Goal: Complete application form

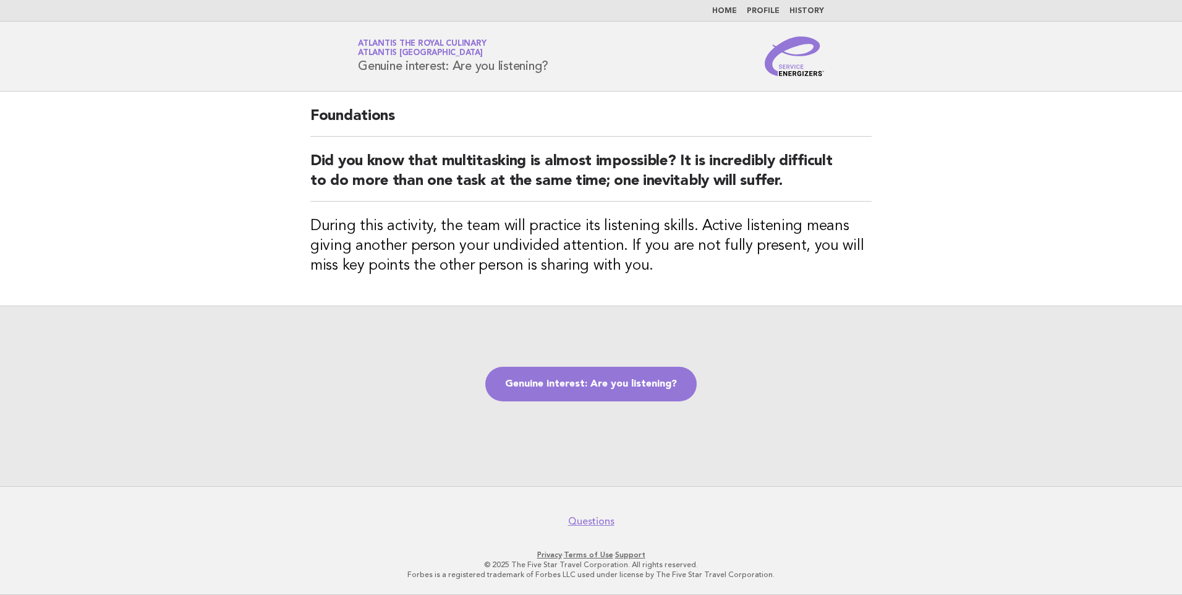
click at [850, 343] on div "Genuine interest: Are you listening?" at bounding box center [591, 395] width 1182 height 181
click at [602, 387] on link "Genuine interest: Are you listening?" at bounding box center [590, 384] width 211 height 35
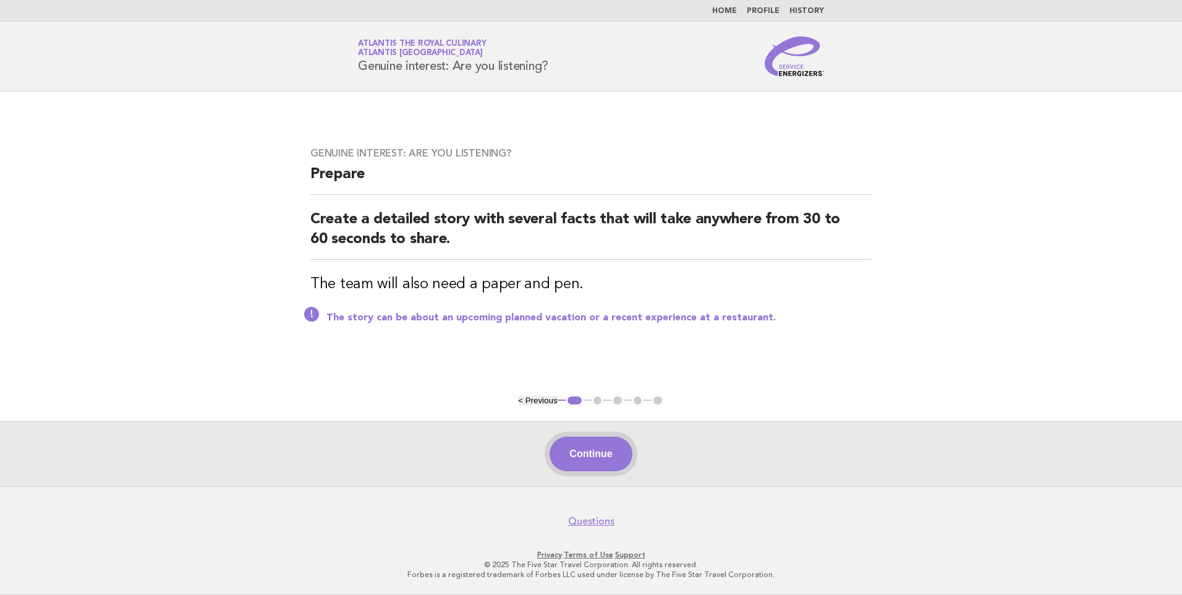
click at [597, 453] on button "Continue" at bounding box center [591, 454] width 82 height 35
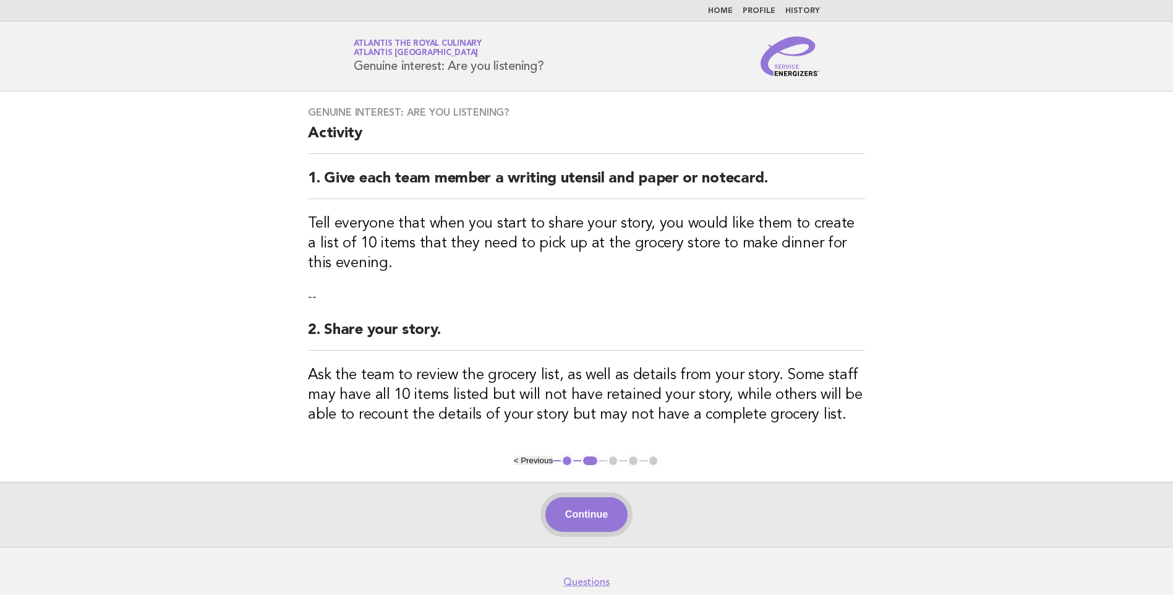
click at [599, 518] on button "Continue" at bounding box center [586, 514] width 82 height 35
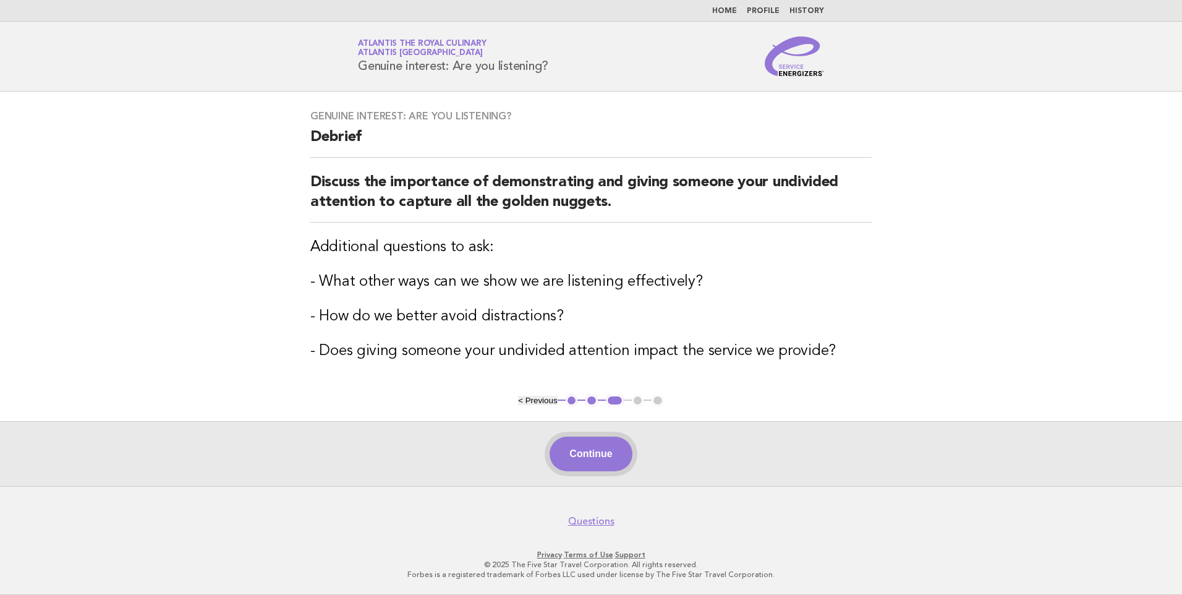
click at [605, 451] on button "Continue" at bounding box center [591, 454] width 82 height 35
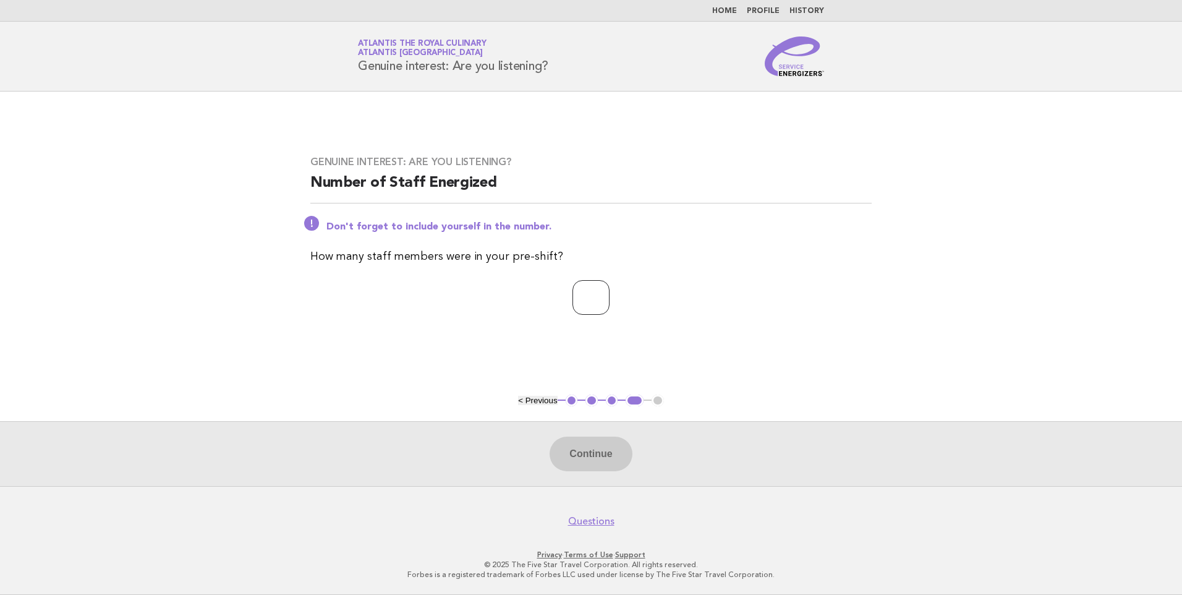
click at [574, 298] on input "number" at bounding box center [591, 297] width 37 height 35
type input "*"
click at [602, 456] on button "Continue" at bounding box center [591, 454] width 82 height 35
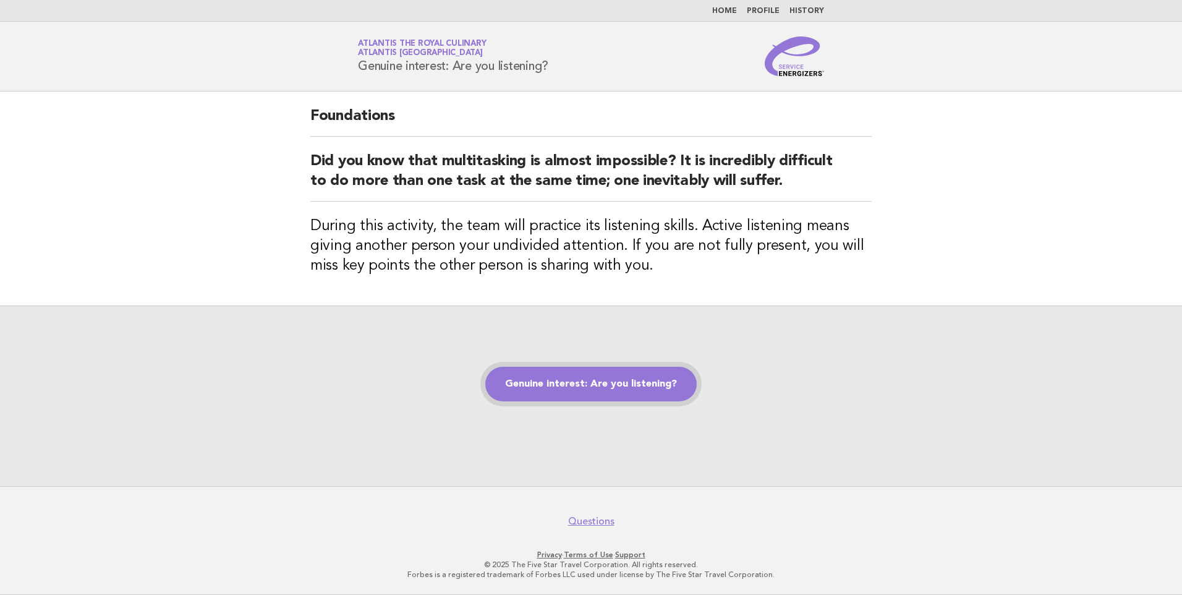
click at [549, 386] on link "Genuine interest: Are you listening?" at bounding box center [590, 384] width 211 height 35
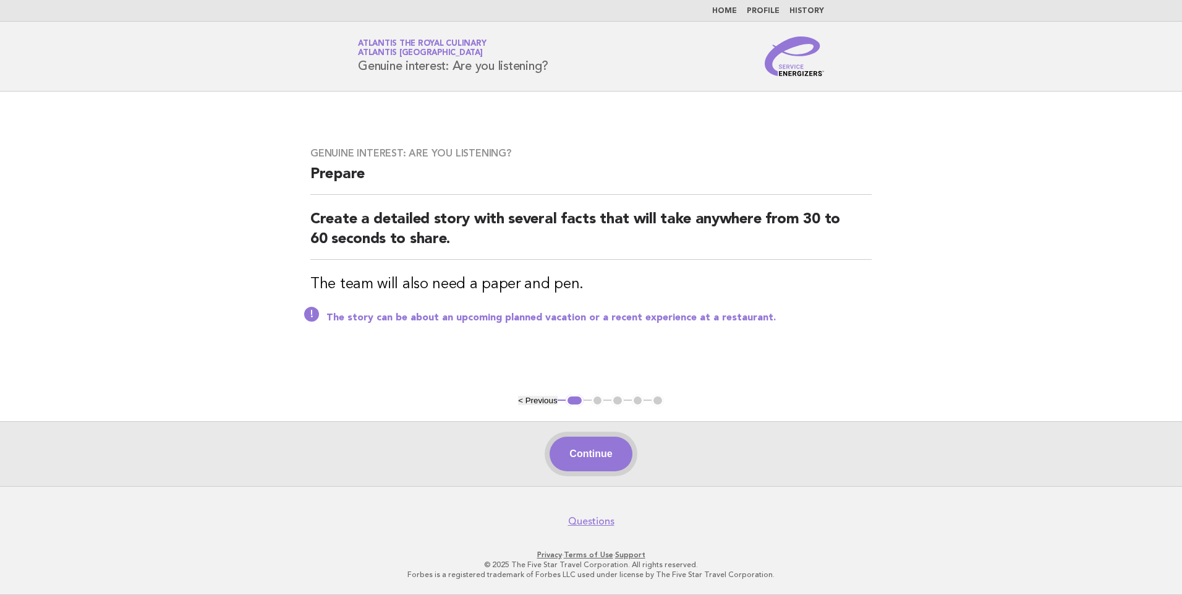
click at [610, 459] on button "Continue" at bounding box center [591, 454] width 82 height 35
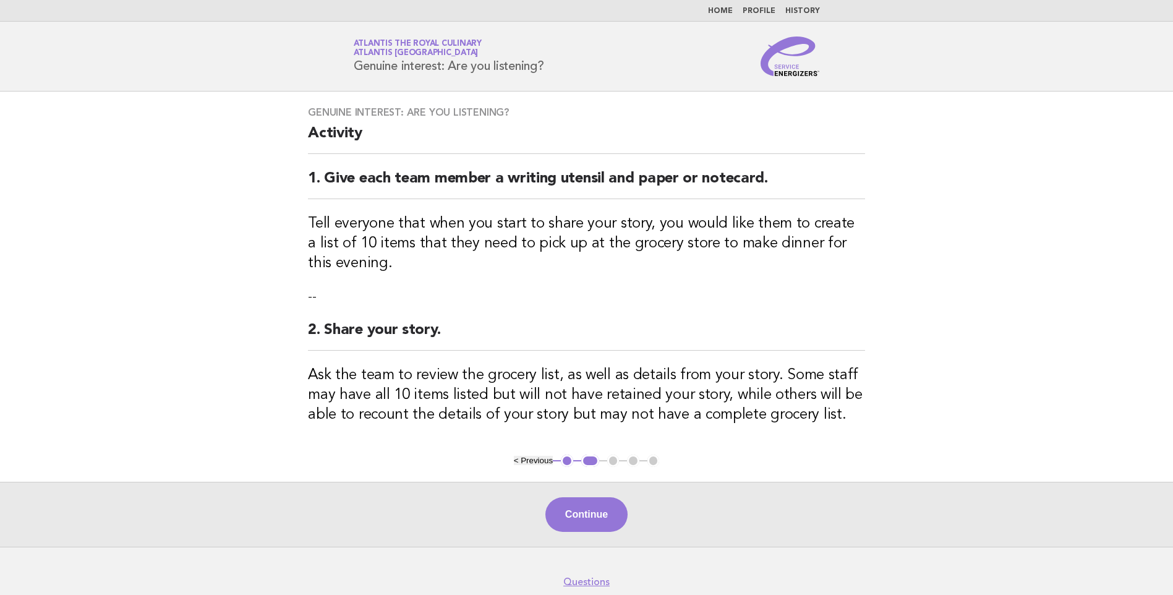
click at [526, 463] on button "< Previous" at bounding box center [533, 460] width 39 height 9
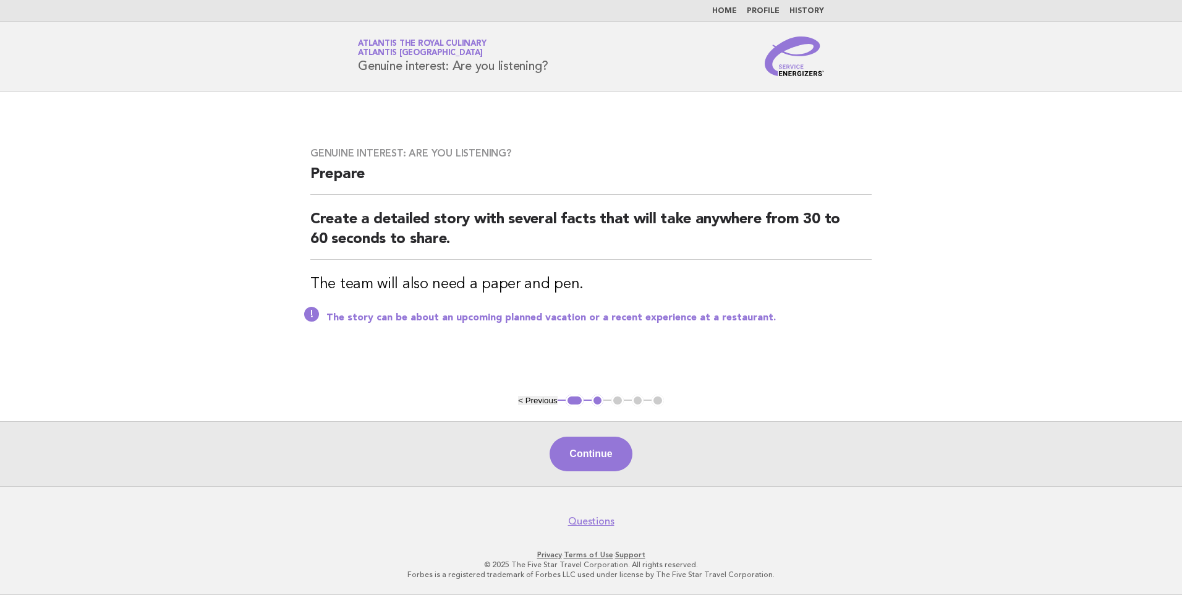
click at [541, 402] on button "< Previous" at bounding box center [537, 400] width 39 height 9
click at [526, 400] on button "< Previous" at bounding box center [537, 400] width 39 height 9
click at [530, 399] on button "< Previous" at bounding box center [537, 400] width 39 height 9
click at [518, 401] on main "Genuine interest: Are you listening? Prepare Create a detailed story with sever…" at bounding box center [591, 289] width 1182 height 395
click at [552, 400] on button "< Previous" at bounding box center [537, 400] width 39 height 9
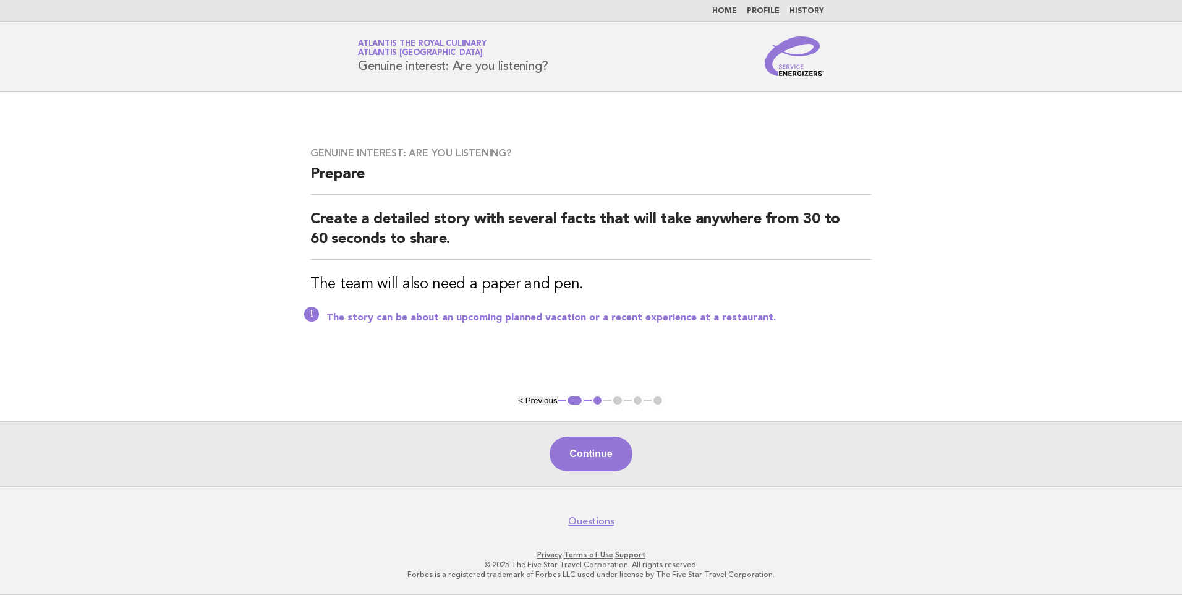
click at [576, 399] on button "1" at bounding box center [575, 401] width 18 height 12
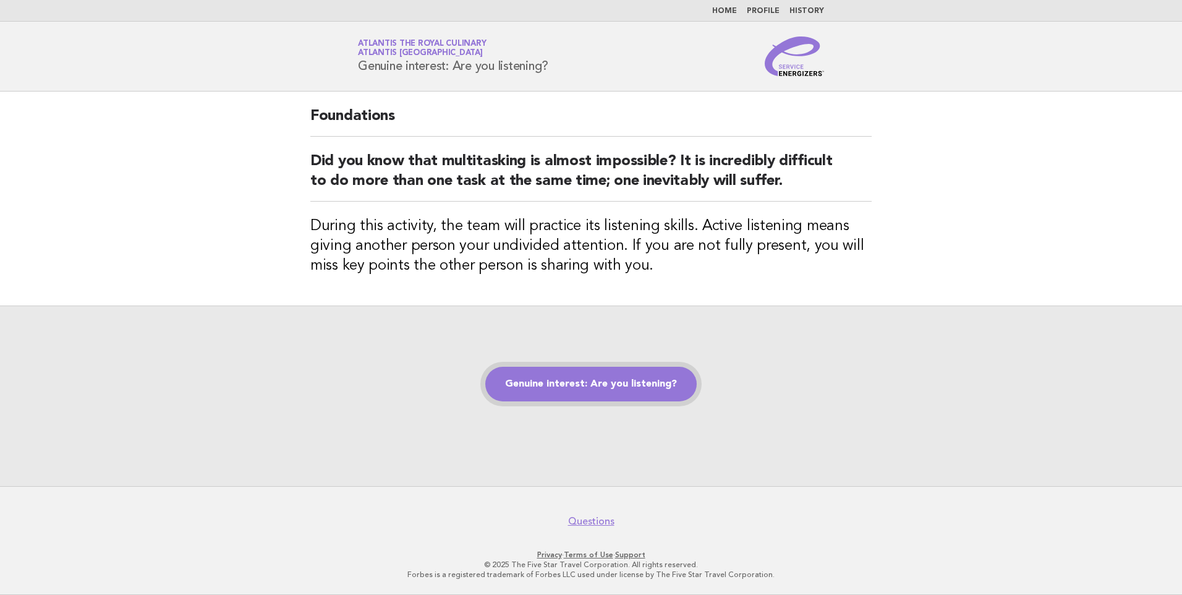
click at [601, 383] on link "Genuine interest: Are you listening?" at bounding box center [590, 384] width 211 height 35
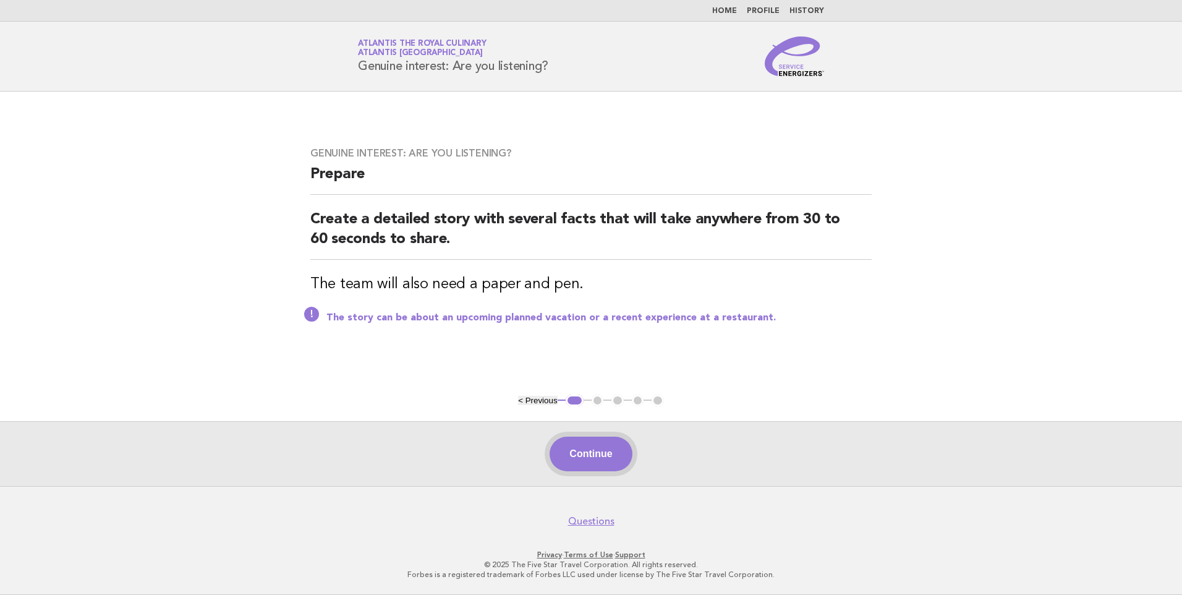
click at [608, 446] on button "Continue" at bounding box center [591, 454] width 82 height 35
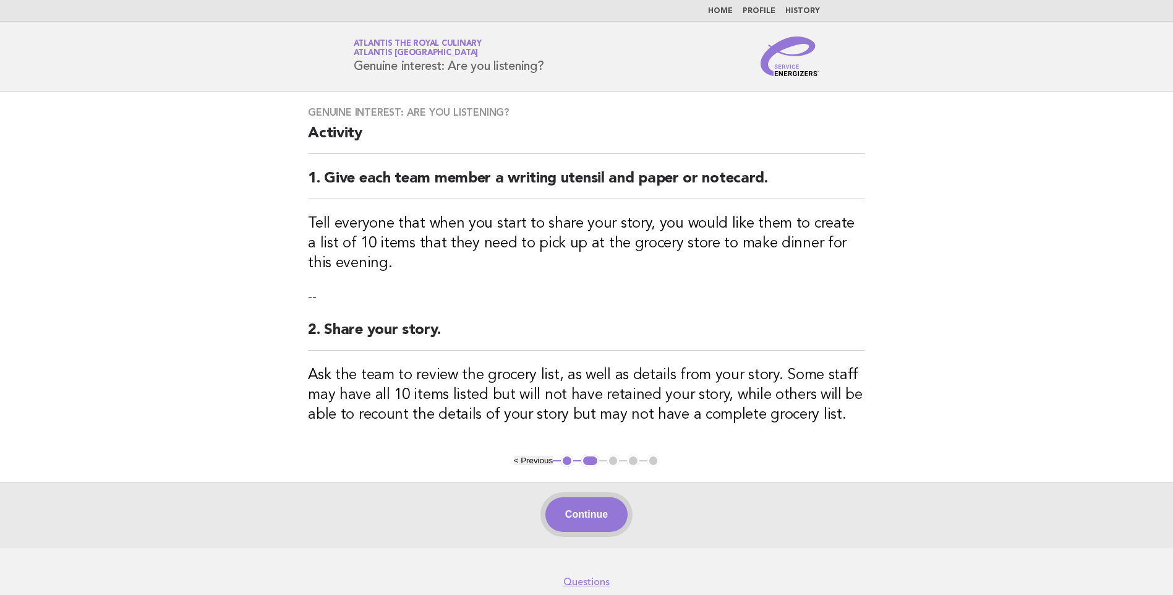
click at [594, 514] on button "Continue" at bounding box center [586, 514] width 82 height 35
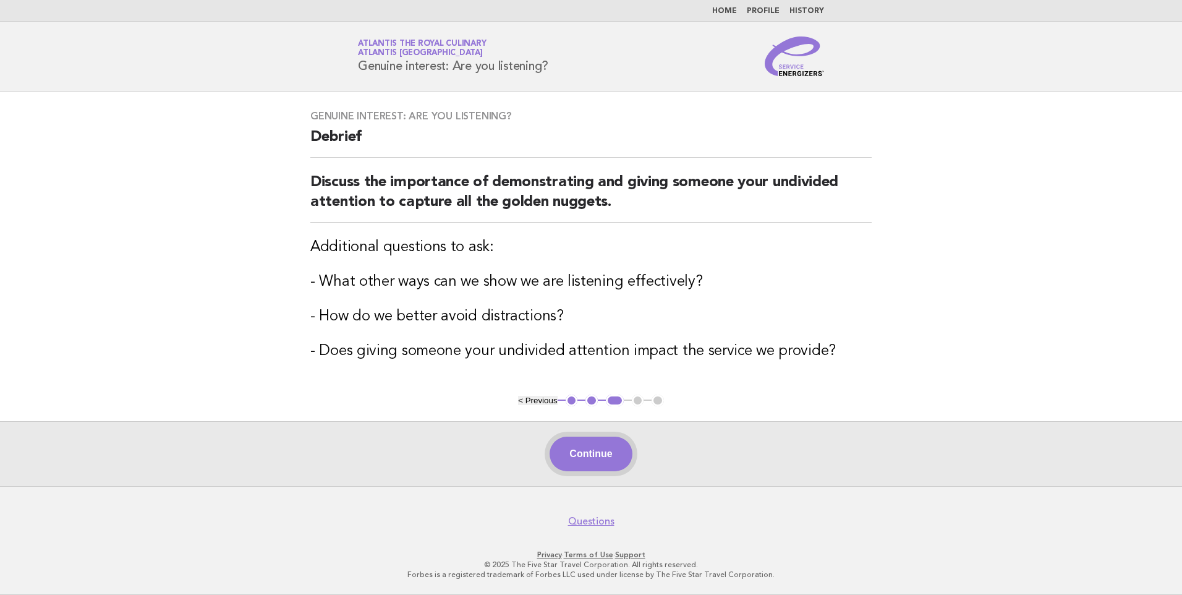
click at [573, 459] on button "Continue" at bounding box center [591, 454] width 82 height 35
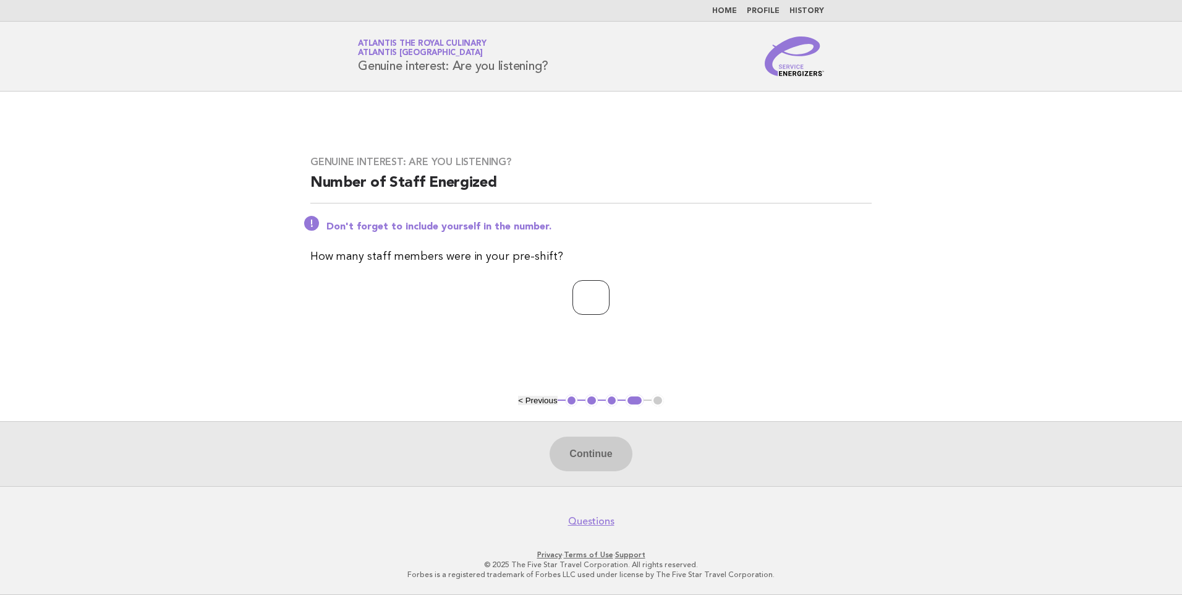
click at [573, 286] on input "number" at bounding box center [591, 297] width 37 height 35
type input "*"
click at [619, 455] on button "Continue" at bounding box center [591, 454] width 82 height 35
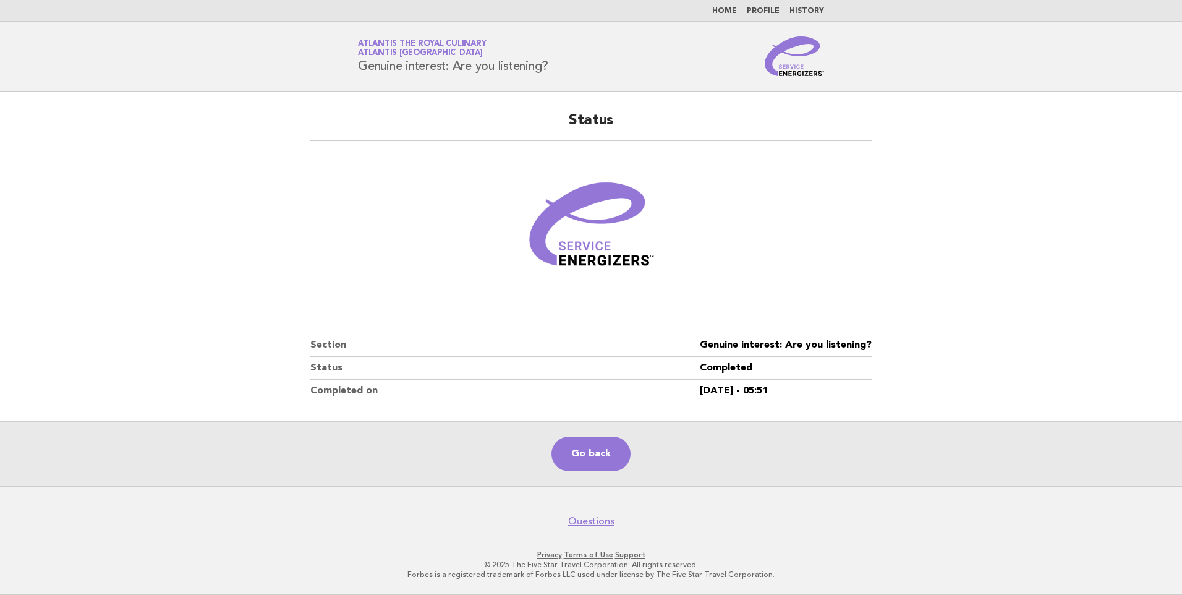
click at [96, 594] on html "Home Profile History Service Energizers Atlantis the Royal Culinary Atlantis [G…" at bounding box center [591, 297] width 1182 height 595
